Goal: Task Accomplishment & Management: Use online tool/utility

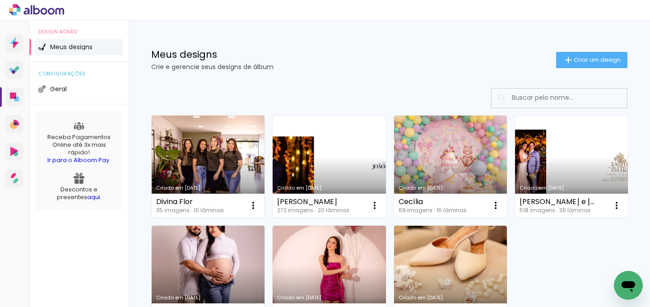
click at [198, 203] on div "Divina Flor" at bounding box center [190, 201] width 68 height 7
click at [210, 178] on link "Criado em [DATE]" at bounding box center [208, 166] width 113 height 102
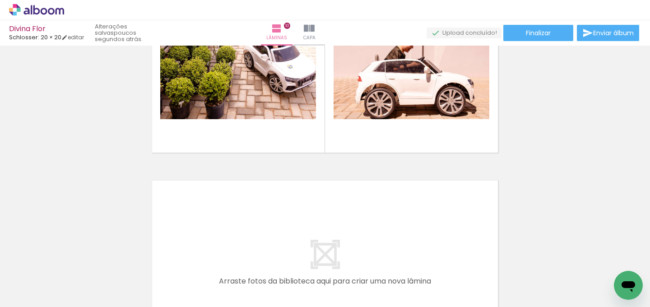
scroll to position [1740, 0]
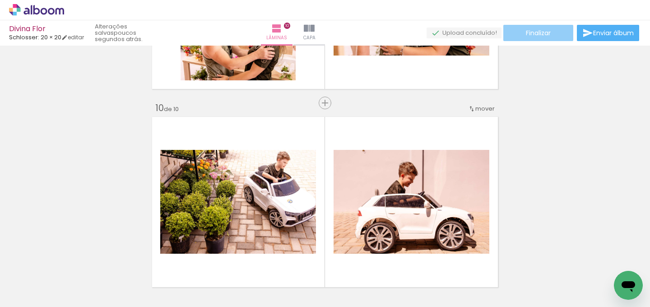
click at [529, 36] on span "Finalizar" at bounding box center [538, 33] width 25 height 6
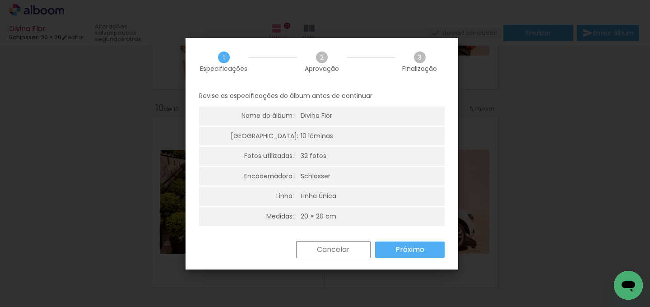
click at [0, 0] on slot "Próximo" at bounding box center [0, 0] width 0 height 0
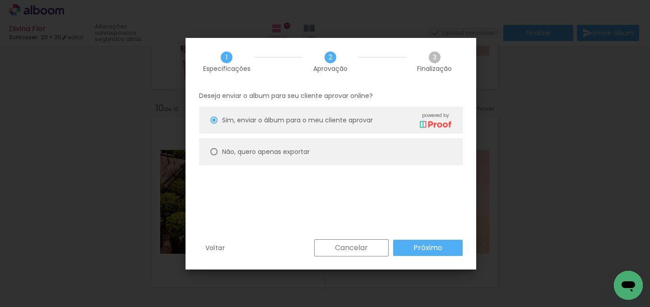
click at [0, 0] on slot "Não, quero apenas exportar" at bounding box center [0, 0] width 0 height 0
type paper-radio-button "on"
click at [0, 0] on slot "Próximo" at bounding box center [0, 0] width 0 height 0
type input "Alta, 300 DPI"
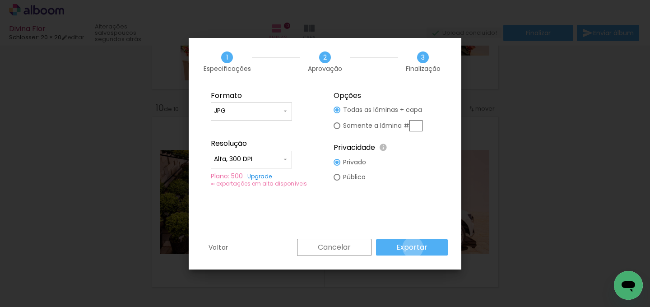
click at [0, 0] on slot "Exportar" at bounding box center [0, 0] width 0 height 0
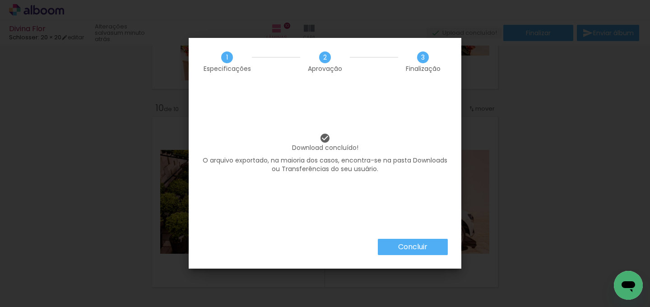
scroll to position [0, 1193]
